Goal: Task Accomplishment & Management: Complete application form

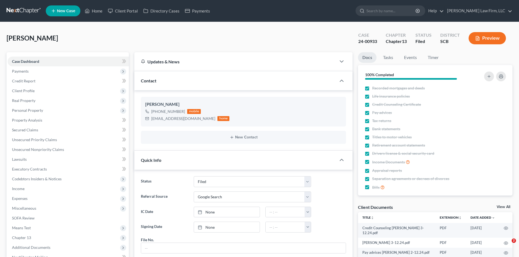
select select "2"
select select "4"
select select "3"
click at [24, 8] on link at bounding box center [24, 11] width 35 height 10
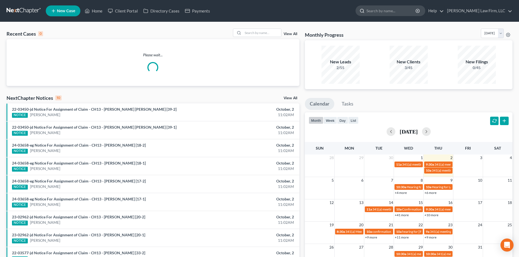
click at [397, 11] on input "search" at bounding box center [391, 11] width 50 height 10
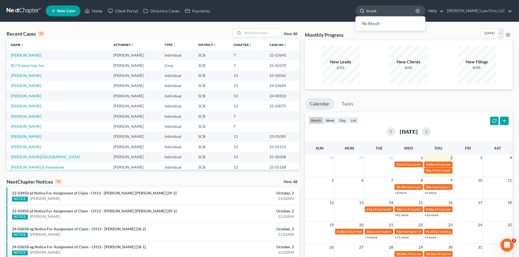
type input "brooks"
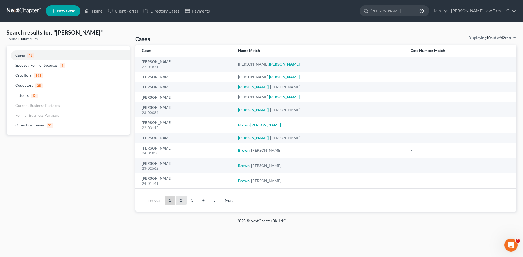
click at [181, 203] on link "2" at bounding box center [181, 200] width 11 height 9
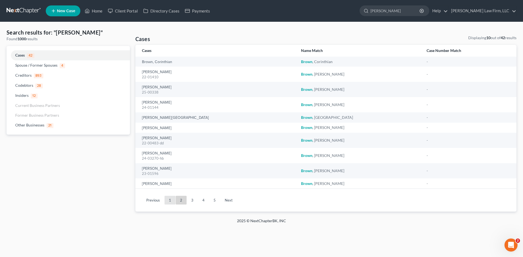
click at [173, 201] on link "1" at bounding box center [170, 200] width 11 height 9
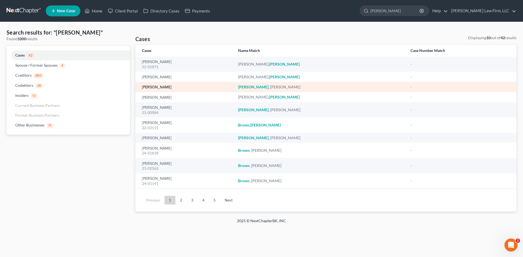
click at [153, 87] on link "[PERSON_NAME]" at bounding box center [157, 88] width 30 height 4
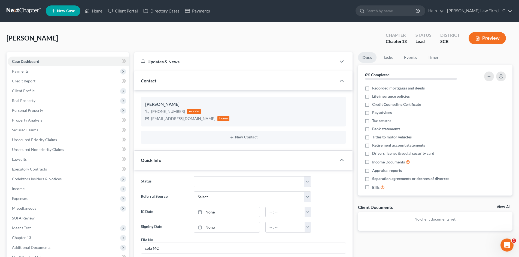
click at [24, 10] on link at bounding box center [24, 11] width 35 height 10
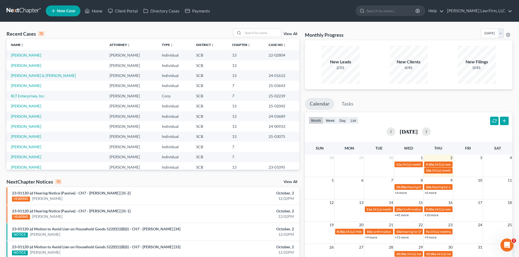
click at [25, 9] on link at bounding box center [24, 11] width 35 height 10
click at [69, 10] on span "New Case" at bounding box center [66, 11] width 18 height 4
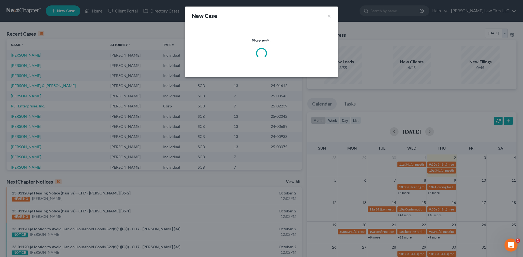
select select "72"
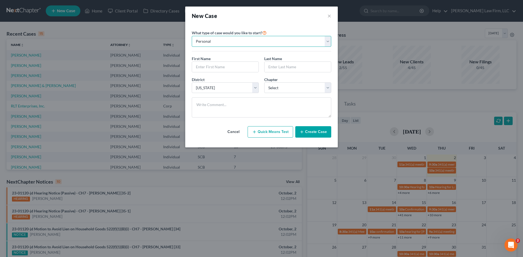
click at [254, 40] on select "Personal Business" at bounding box center [261, 41] width 139 height 11
select select "1"
click at [192, 36] on select "Personal Business" at bounding box center [261, 41] width 139 height 11
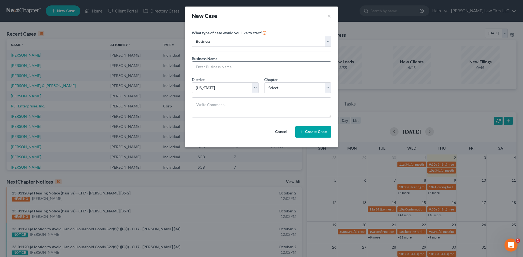
click at [227, 66] on input "text" at bounding box center [261, 67] width 139 height 10
type input "Many Moons Artistry, LLC"
click at [286, 86] on select "Select 7 11 12" at bounding box center [297, 88] width 67 height 11
select select "0"
click at [264, 83] on select "Select 7 11 12" at bounding box center [297, 88] width 67 height 11
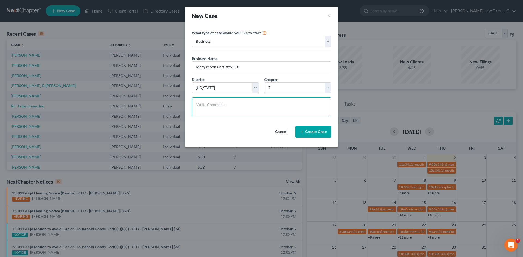
click at [253, 105] on textarea at bounding box center [261, 108] width 139 height 20
click at [311, 135] on button "Create Case" at bounding box center [313, 131] width 36 height 11
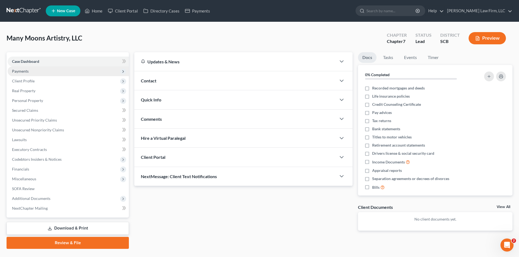
click at [32, 70] on span "Payments" at bounding box center [68, 71] width 121 height 10
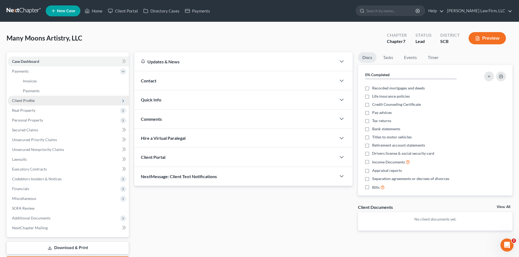
click at [38, 103] on span "Client Profile" at bounding box center [68, 101] width 121 height 10
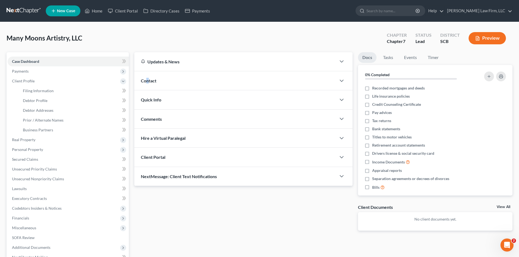
drag, startPoint x: 147, startPoint y: 75, endPoint x: 149, endPoint y: 79, distance: 4.2
click at [149, 79] on div "Contact" at bounding box center [235, 80] width 202 height 19
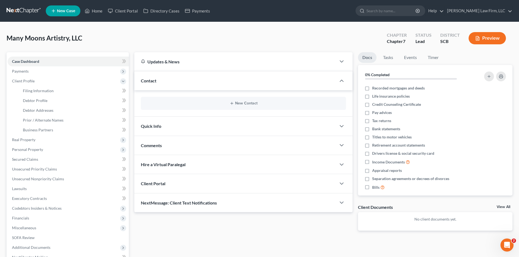
click at [161, 129] on span "Quick Info" at bounding box center [151, 126] width 20 height 5
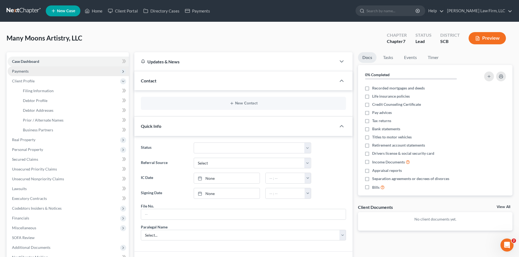
click at [36, 70] on span "Payments" at bounding box center [68, 71] width 121 height 10
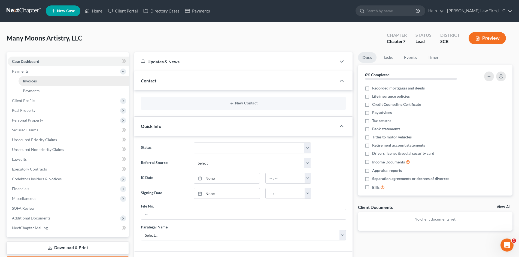
click at [39, 82] on link "Invoices" at bounding box center [74, 81] width 110 height 10
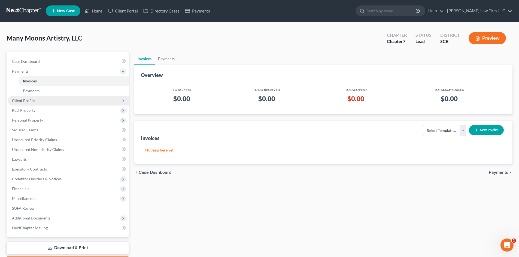
click at [35, 102] on span "Client Profile" at bounding box center [68, 101] width 121 height 10
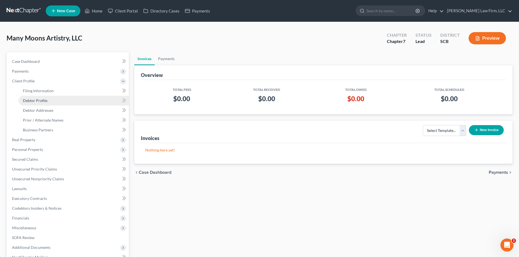
click at [44, 101] on span "Debtor Profile" at bounding box center [35, 100] width 25 height 5
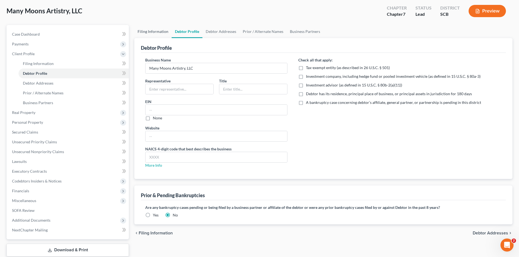
click at [149, 29] on link "Filing Information" at bounding box center [152, 31] width 37 height 13
select select "1"
select select "0"
select select "72"
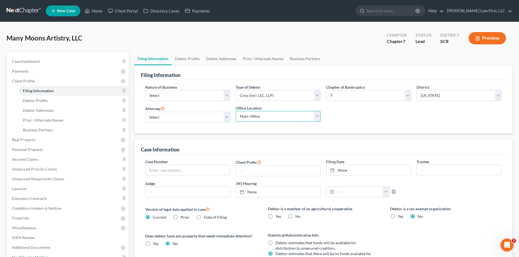
click at [315, 118] on select "Main Office [GEOGRAPHIC_DATA]" at bounding box center [278, 116] width 85 height 11
select select "1"
click at [236, 111] on select "Main Office [GEOGRAPHIC_DATA]" at bounding box center [278, 116] width 85 height 11
click at [188, 96] on select "Select Clearing Bank Commodity Broker Health Care Business Other Railroad Singl…" at bounding box center [187, 95] width 85 height 11
click at [423, 119] on div "Nature of Business Select Clearing Bank Commodity Broker Health Care Business O…" at bounding box center [323, 105] width 362 height 43
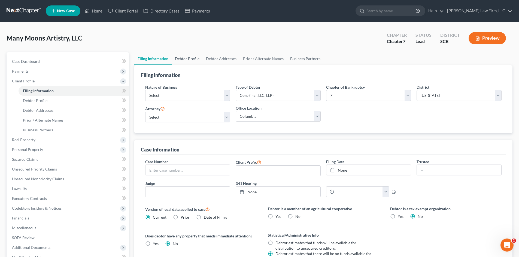
click at [184, 57] on link "Debtor Profile" at bounding box center [187, 58] width 31 height 13
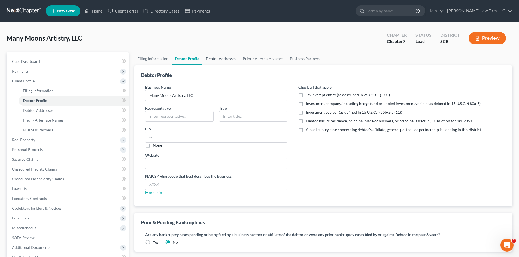
click at [214, 56] on link "Debtor Addresses" at bounding box center [220, 58] width 37 height 13
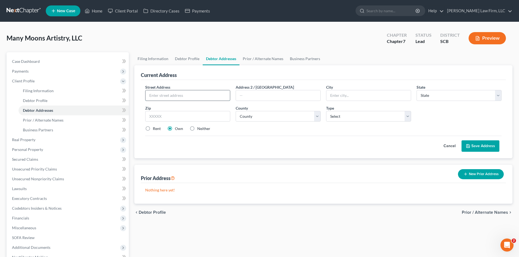
click at [211, 96] on input "text" at bounding box center [187, 95] width 84 height 10
type input "[STREET_ADDRESS][PERSON_NAME]"
click at [338, 95] on input "text" at bounding box center [368, 95] width 84 height 10
type input "[PERSON_NAME]"
click at [438, 94] on select "State [US_STATE] AK AR AZ CA CO CT DE DC [GEOGRAPHIC_DATA] [GEOGRAPHIC_DATA] GU…" at bounding box center [458, 95] width 85 height 11
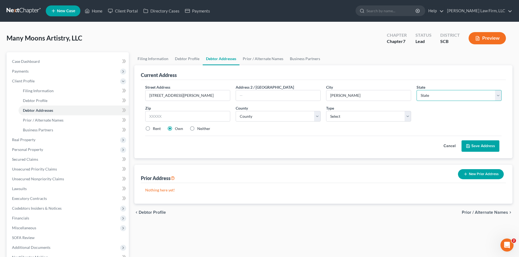
select select "42"
click at [416, 90] on select "State [US_STATE] AK AR AZ CA CO CT DE DC [GEOGRAPHIC_DATA] [GEOGRAPHIC_DATA] GU…" at bounding box center [458, 95] width 85 height 11
click at [170, 118] on input "text" at bounding box center [187, 116] width 85 height 11
type input "29108"
click at [239, 148] on div "Cancel Save Address" at bounding box center [323, 144] width 356 height 16
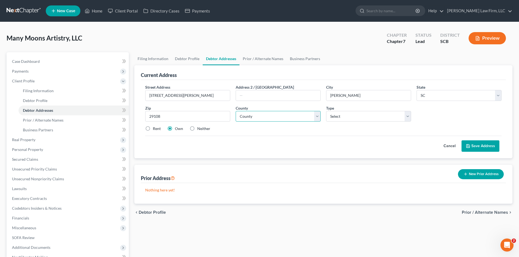
click at [306, 115] on select "County [GEOGRAPHIC_DATA] [GEOGRAPHIC_DATA] [GEOGRAPHIC_DATA] [GEOGRAPHIC_DATA] …" at bounding box center [278, 116] width 85 height 11
select select "35"
click at [236, 111] on select "County [GEOGRAPHIC_DATA] [GEOGRAPHIC_DATA] [GEOGRAPHIC_DATA] [GEOGRAPHIC_DATA] …" at bounding box center [278, 116] width 85 height 11
click at [378, 119] on select "Select Business Mailing Location of Assets" at bounding box center [368, 116] width 85 height 11
select select "0"
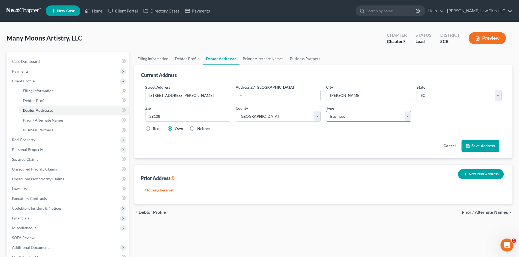
click at [326, 111] on select "Select Business Mailing Location of Assets" at bounding box center [368, 116] width 85 height 11
click at [488, 149] on button "Save Address" at bounding box center [480, 146] width 38 height 11
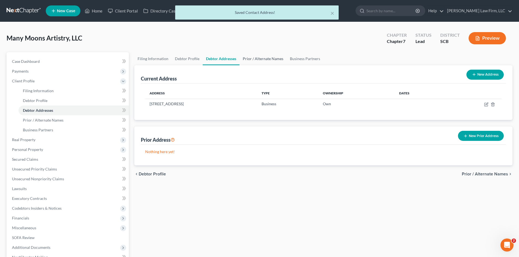
click at [263, 59] on link "Prior / Alternate Names" at bounding box center [262, 58] width 47 height 13
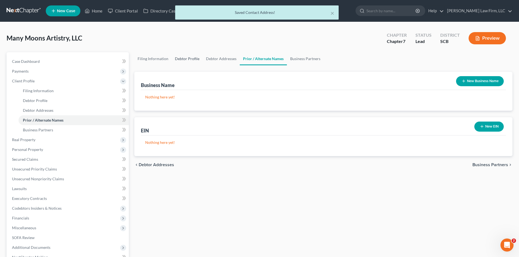
click at [185, 62] on link "Debtor Profile" at bounding box center [187, 58] width 31 height 13
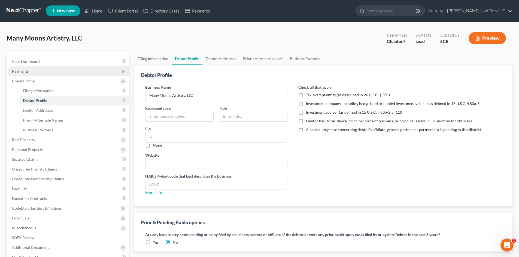
click at [38, 71] on span "Payments" at bounding box center [68, 71] width 121 height 10
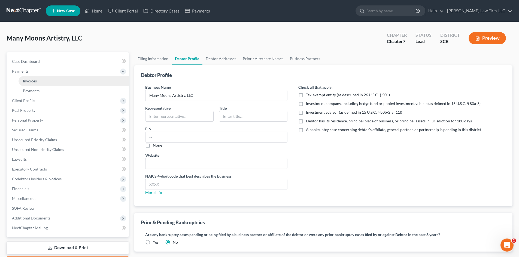
click at [38, 80] on link "Invoices" at bounding box center [74, 81] width 110 height 10
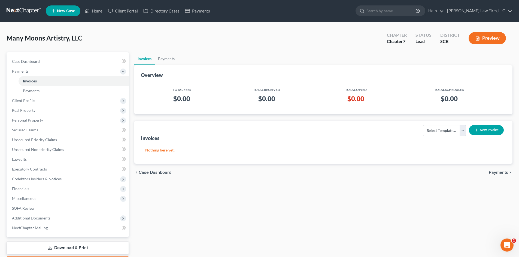
click at [478, 131] on icon "button" at bounding box center [476, 130] width 4 height 4
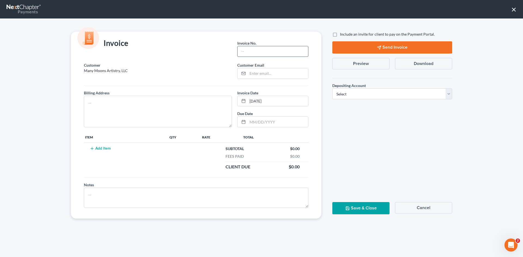
click at [271, 54] on input "text" at bounding box center [272, 51] width 71 height 10
click at [188, 109] on textarea at bounding box center [158, 112] width 148 height 32
click at [282, 49] on input "text" at bounding box center [272, 51] width 71 height 10
type input "Cola"
click at [175, 106] on textarea at bounding box center [158, 112] width 148 height 32
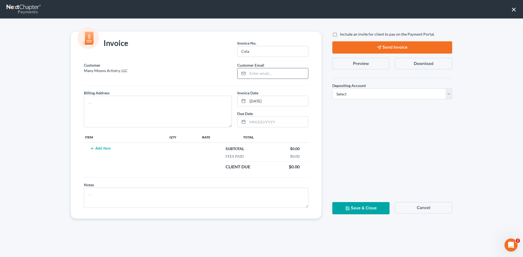
click at [261, 72] on input "email" at bounding box center [278, 73] width 60 height 10
click at [411, 207] on button "Cancel" at bounding box center [423, 207] width 57 height 11
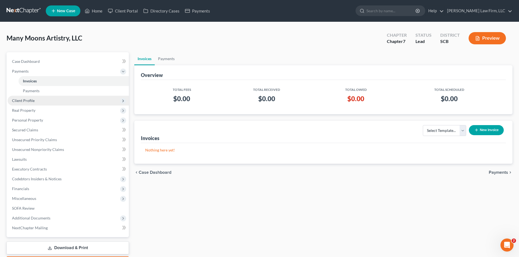
click at [38, 102] on span "Client Profile" at bounding box center [68, 101] width 121 height 10
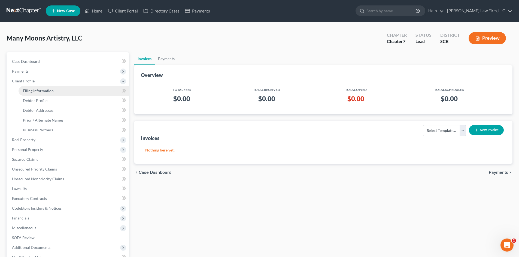
click at [49, 93] on span "Filing Information" at bounding box center [38, 91] width 31 height 5
select select "1"
select select "0"
select select "72"
select select "1"
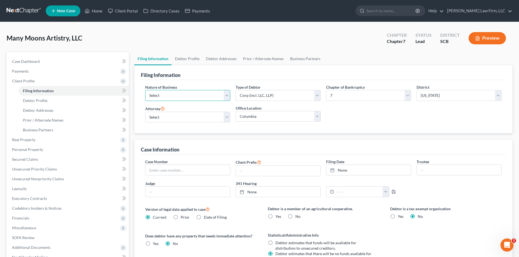
click at [193, 97] on select "Select Clearing Bank Commodity Broker Health Care Business Other Railroad Singl…" at bounding box center [187, 95] width 85 height 11
select select "3"
click at [145, 90] on select "Select Clearing Bank Commodity Broker Health Care Business Other Railroad Singl…" at bounding box center [187, 95] width 85 height 11
click at [272, 89] on div "Type of Debtor Select Partnership Corp (incl. LLC, LLP) Other" at bounding box center [278, 92] width 85 height 17
click at [270, 95] on select "Select Partnership Corp (incl. LLC, LLP) Other" at bounding box center [278, 95] width 85 height 11
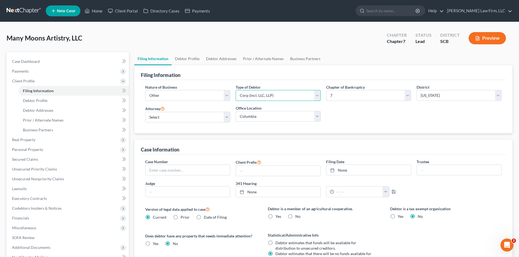
click at [236, 90] on select "Select Partnership Corp (incl. LLC, LLP) Other" at bounding box center [278, 95] width 85 height 11
click at [191, 60] on link "Debtor Profile" at bounding box center [187, 58] width 31 height 13
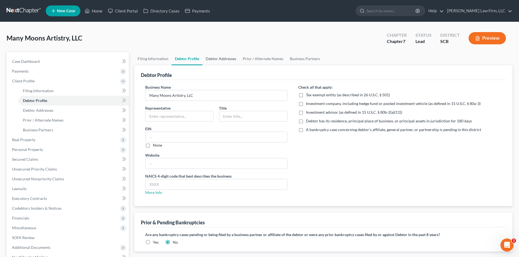
click at [224, 61] on link "Debtor Addresses" at bounding box center [220, 58] width 37 height 13
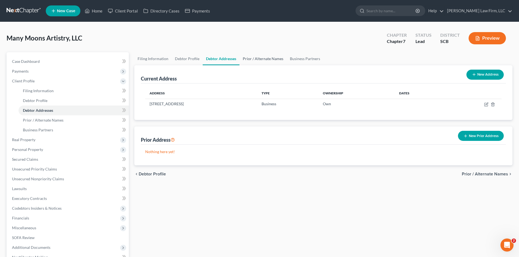
click at [255, 56] on link "Prior / Alternate Names" at bounding box center [262, 58] width 47 height 13
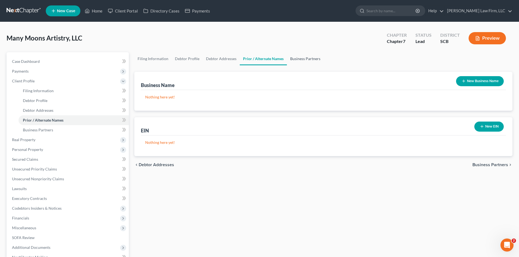
click at [300, 56] on link "Business Partners" at bounding box center [305, 58] width 37 height 13
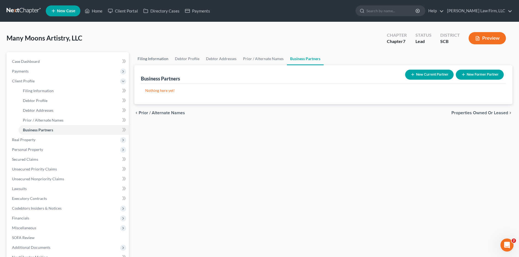
click at [159, 59] on link "Filing Information" at bounding box center [152, 58] width 37 height 13
select select "3"
select select "1"
select select "0"
select select "72"
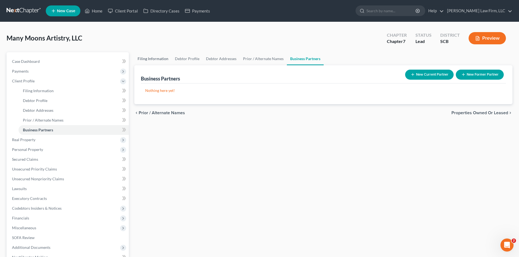
select select "1"
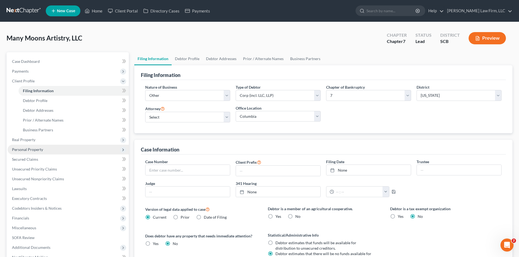
click at [32, 149] on span "Personal Property" at bounding box center [27, 149] width 31 height 5
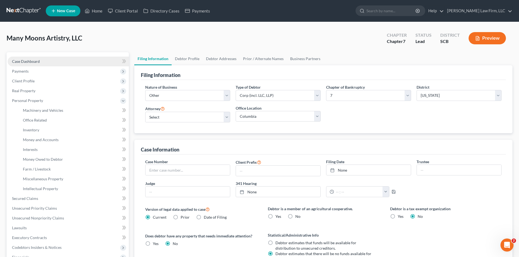
click at [41, 61] on link "Case Dashboard" at bounding box center [68, 62] width 121 height 10
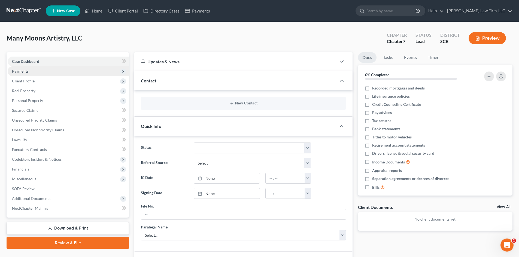
click at [48, 74] on span "Payments" at bounding box center [68, 71] width 121 height 10
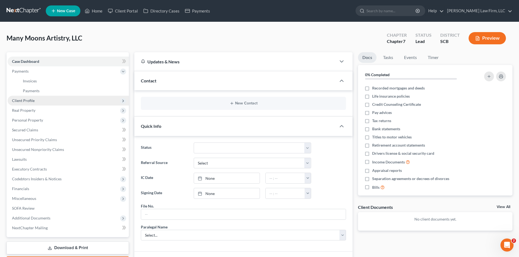
click at [35, 100] on span "Client Profile" at bounding box center [68, 101] width 121 height 10
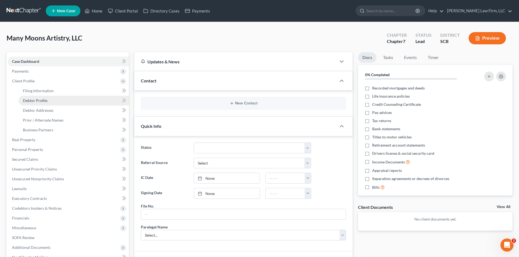
click at [42, 102] on span "Debtor Profile" at bounding box center [35, 100] width 25 height 5
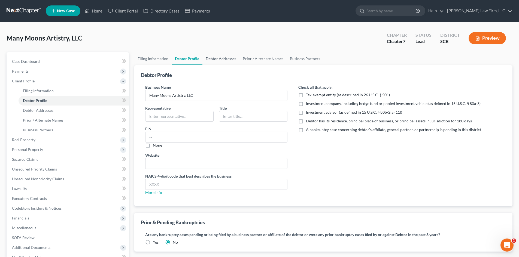
click at [215, 58] on link "Debtor Addresses" at bounding box center [220, 58] width 37 height 13
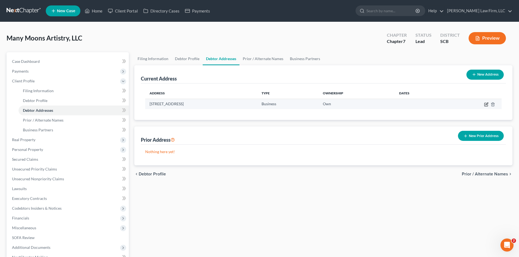
click at [486, 104] on icon "button" at bounding box center [486, 104] width 2 height 2
select select "42"
select select "35"
select select "0"
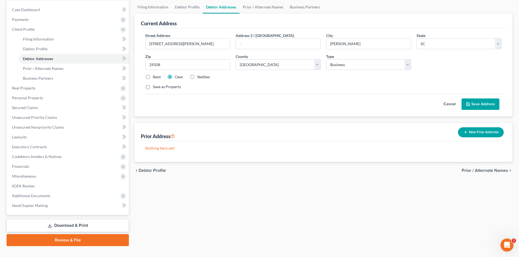
scroll to position [54, 0]
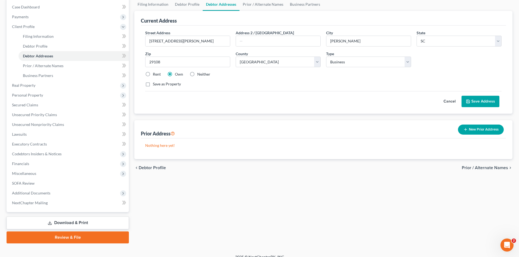
click at [466, 131] on icon "button" at bounding box center [465, 129] width 4 height 4
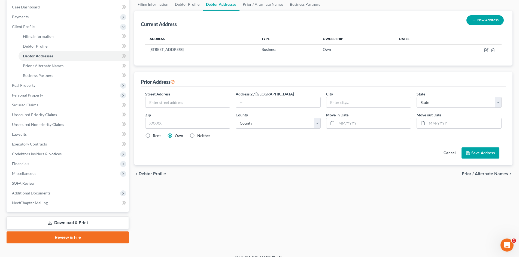
click at [448, 154] on button "Cancel" at bounding box center [449, 153] width 24 height 11
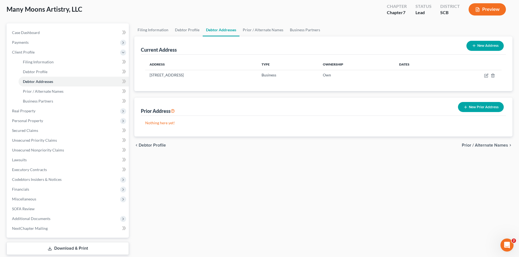
scroll to position [0, 0]
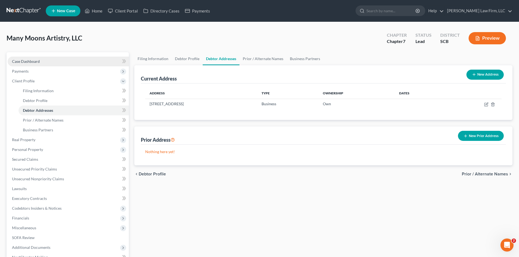
click at [35, 64] on link "Case Dashboard" at bounding box center [68, 62] width 121 height 10
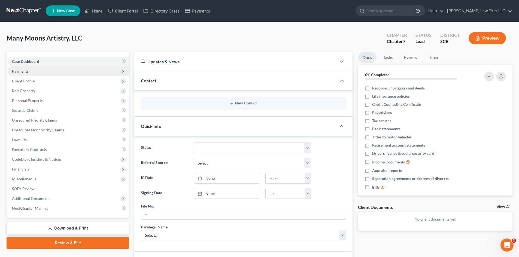
click at [32, 68] on span "Payments" at bounding box center [68, 71] width 121 height 10
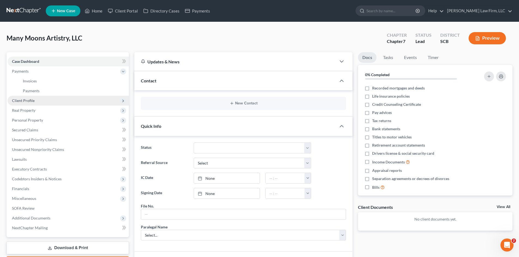
click at [27, 103] on span "Client Profile" at bounding box center [68, 101] width 121 height 10
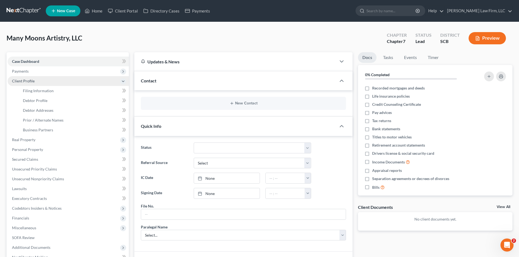
click at [44, 80] on span "Client Profile" at bounding box center [68, 81] width 121 height 10
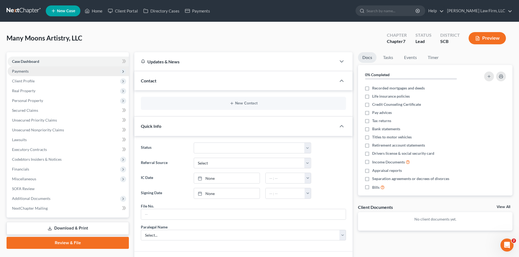
click at [38, 75] on span "Payments" at bounding box center [68, 71] width 121 height 10
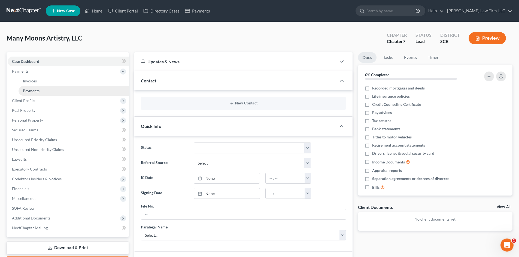
click at [34, 90] on span "Payments" at bounding box center [31, 91] width 17 height 5
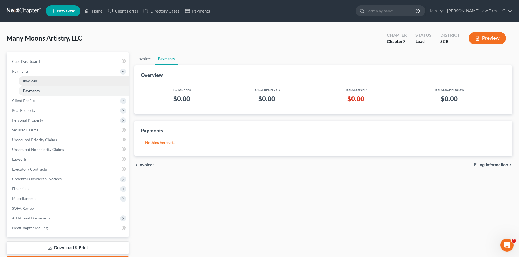
click at [43, 81] on link "Invoices" at bounding box center [74, 81] width 110 height 10
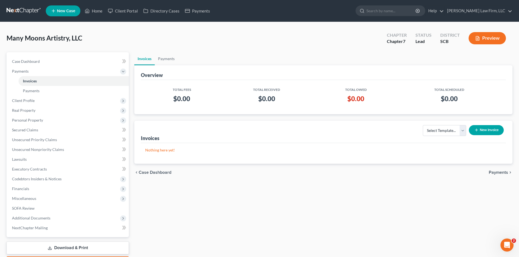
click at [472, 131] on button "New Invoice" at bounding box center [486, 130] width 35 height 10
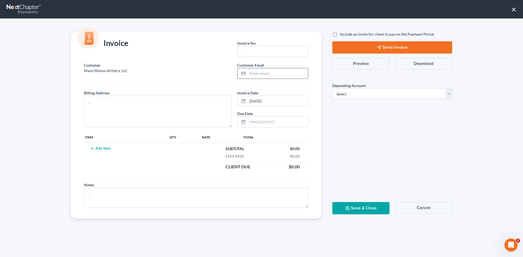
click at [264, 77] on input "email" at bounding box center [278, 73] width 60 height 10
click at [260, 51] on input "text" at bounding box center [272, 51] width 71 height 10
type input "Cola"
click at [259, 72] on input "email" at bounding box center [278, 73] width 60 height 10
type input "[EMAIL_ADDRESS][DOMAIN_NAME]"
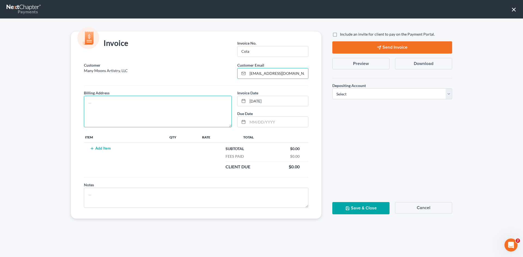
click at [184, 118] on textarea at bounding box center [158, 112] width 148 height 32
click at [105, 145] on td "Add Item" at bounding box center [126, 158] width 84 height 30
click at [104, 151] on td "Add Item" at bounding box center [126, 158] width 84 height 30
click at [104, 150] on button "Add Item" at bounding box center [100, 149] width 24 height 4
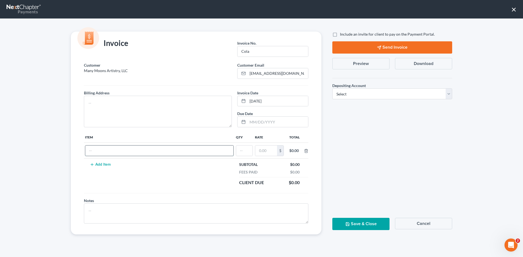
click at [105, 150] on input "text" at bounding box center [159, 151] width 148 height 10
type input "Chapter 7"
click at [240, 152] on input "text" at bounding box center [244, 151] width 16 height 10
type input "1"
click at [268, 148] on input "text" at bounding box center [266, 151] width 22 height 10
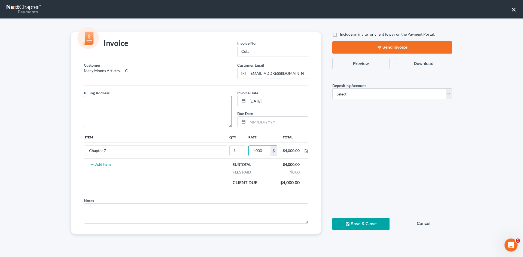
type input "4,000"
click at [192, 114] on textarea at bounding box center [158, 112] width 148 height 32
click at [391, 92] on select "Select Operation Trust" at bounding box center [392, 94] width 120 height 11
select select "1"
click at [332, 89] on select "Select Operation Trust" at bounding box center [392, 94] width 120 height 11
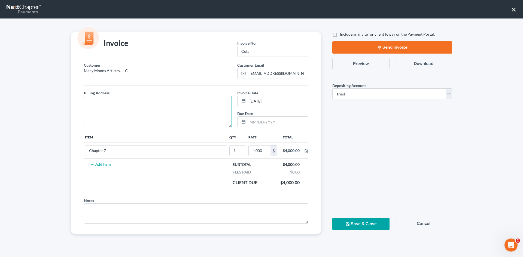
click at [145, 119] on textarea at bounding box center [158, 112] width 148 height 32
click at [93, 102] on textarea "116 [PERSON_NAME] Dr" at bounding box center [158, 112] width 148 height 32
click at [115, 104] on textarea "[STREET_ADDRESS][PERSON_NAME]" at bounding box center [158, 112] width 148 height 32
click at [119, 103] on textarea "[STREET_ADDRESS][PERSON_NAME][PERSON_NAME]" at bounding box center [158, 112] width 148 height 32
click at [117, 105] on textarea "[STREET_ADDRESS][PERSON_NAME][PERSON_NAME]" at bounding box center [158, 112] width 148 height 32
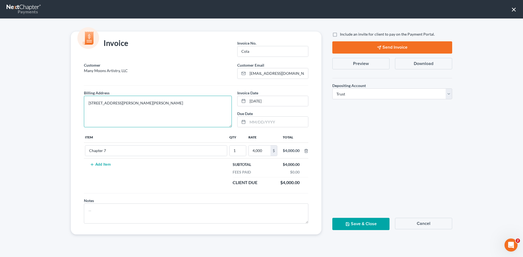
click at [110, 104] on textarea "[STREET_ADDRESS][PERSON_NAME][PERSON_NAME]" at bounding box center [158, 112] width 148 height 32
click at [116, 105] on textarea "[STREET_ADDRESS][PERSON_NAME][PERSON_NAME]" at bounding box center [158, 112] width 148 height 32
type textarea "[STREET_ADDRESS][PERSON_NAME][PERSON_NAME]"
click at [362, 223] on button "Save & Close" at bounding box center [360, 224] width 57 height 12
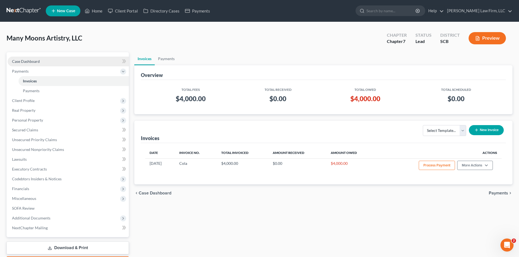
click at [31, 62] on span "Case Dashboard" at bounding box center [26, 61] width 28 height 5
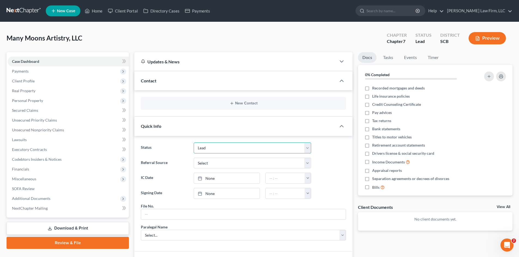
click at [226, 148] on select "Discharged Dismissed Filed In Progress Lead Lost Lead Ready to File To Review W…" at bounding box center [252, 148] width 117 height 11
click at [194, 143] on select "Discharged Dismissed Filed In Progress Lead Lost Lead Ready to File To Review W…" at bounding box center [252, 148] width 117 height 11
click at [227, 148] on select "Discharged Dismissed Filed In Progress Lead Lost Lead Ready to File To Review W…" at bounding box center [252, 148] width 117 height 11
select select "4"
click at [194, 143] on select "Discharged Dismissed Filed In Progress Lead Lost Lead Ready to File To Review W…" at bounding box center [252, 148] width 117 height 11
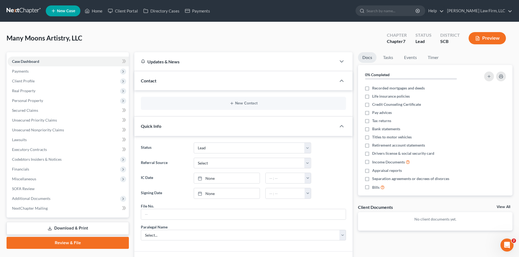
click at [242, 40] on div "Many Moons Artistry, LLC Upgraded Chapter Chapter 7 Status Lead District SCB Pr…" at bounding box center [260, 41] width 506 height 24
click at [36, 58] on link "Case Dashboard" at bounding box center [68, 62] width 121 height 10
click at [22, 72] on span "Payments" at bounding box center [20, 71] width 17 height 5
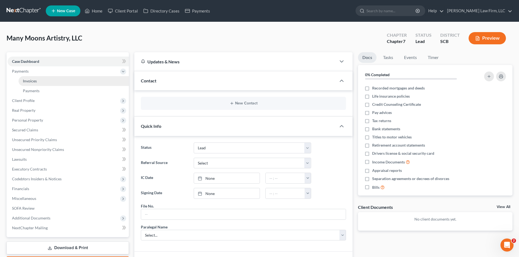
click at [29, 79] on span "Invoices" at bounding box center [30, 81] width 14 height 5
